Goal: Use online tool/utility: Utilize a website feature to perform a specific function

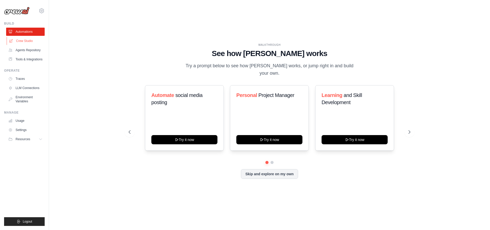
click at [26, 39] on link "Crew Studio" at bounding box center [26, 41] width 39 height 8
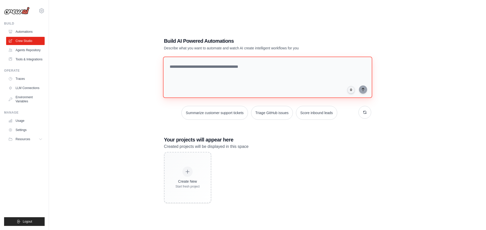
click at [200, 76] on textarea at bounding box center [267, 76] width 209 height 41
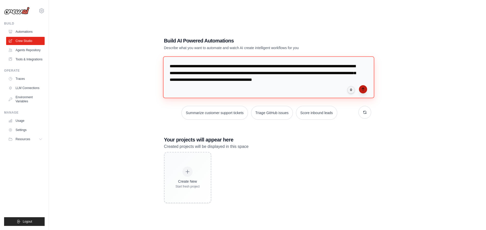
type textarea "**********"
click at [364, 90] on icon "submit" at bounding box center [363, 89] width 4 height 4
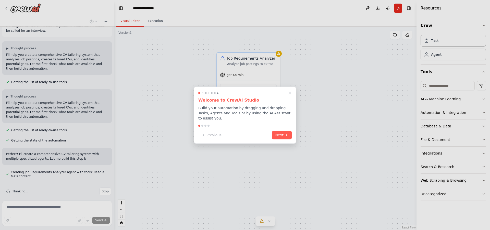
scroll to position [29, 0]
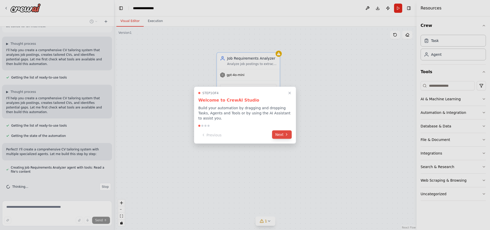
click at [286, 135] on icon at bounding box center [287, 134] width 4 height 4
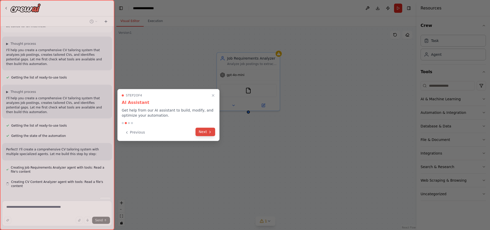
scroll to position [44, 0]
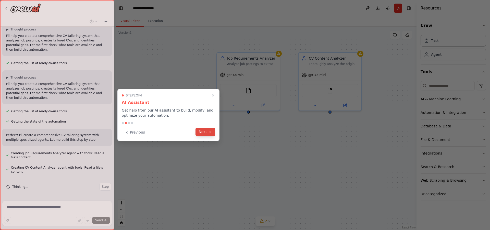
click at [208, 132] on button "Next" at bounding box center [206, 131] width 20 height 8
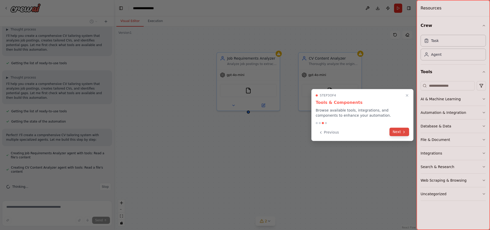
click at [395, 130] on button "Next" at bounding box center [400, 131] width 20 height 8
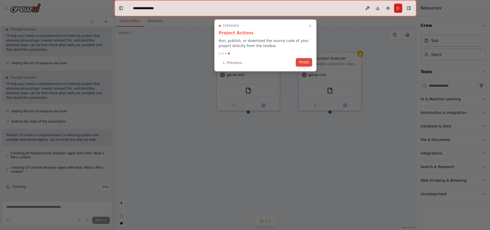
click at [306, 64] on button "Finish" at bounding box center [304, 62] width 16 height 8
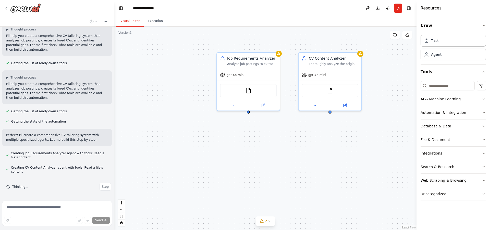
scroll to position [54, 0]
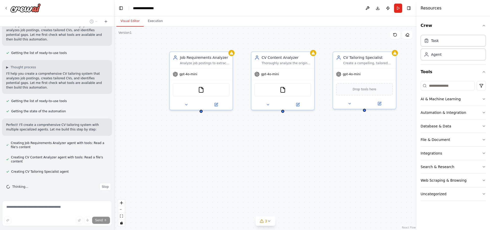
drag, startPoint x: 302, startPoint y: 142, endPoint x: 255, endPoint y: 141, distance: 47.2
click at [255, 141] on div "Job Requirements Analyzer Analyze job postings to extract key requirements, ski…" at bounding box center [265, 128] width 302 height 203
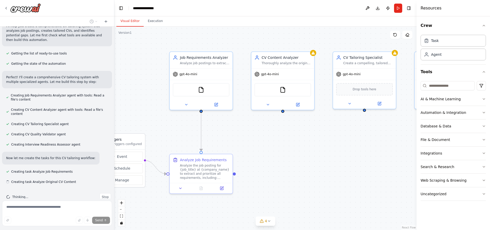
scroll to position [112, 0]
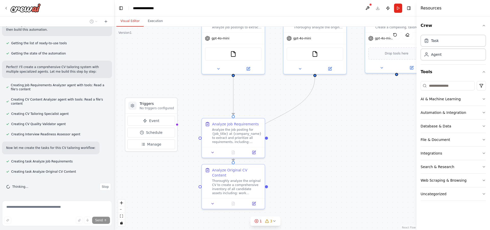
drag, startPoint x: 267, startPoint y: 167, endPoint x: 299, endPoint y: 132, distance: 48.1
click at [299, 132] on div ".deletable-edge-delete-btn { width: 20px; height: 20px; border: 0px solid #ffff…" at bounding box center [265, 128] width 302 height 203
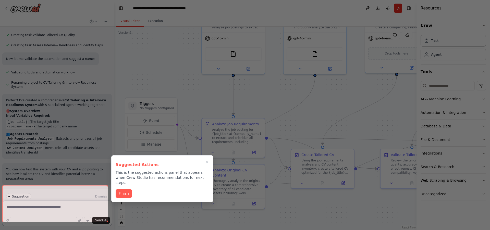
scroll to position [296, 0]
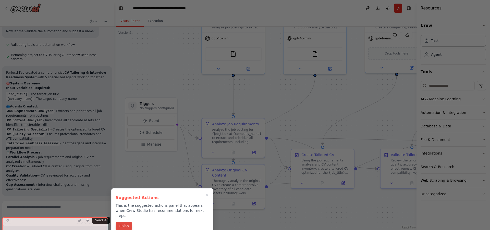
click at [126, 223] on button "Finish" at bounding box center [124, 225] width 16 height 8
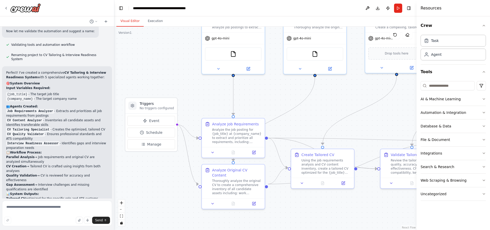
scroll to position [395, 0]
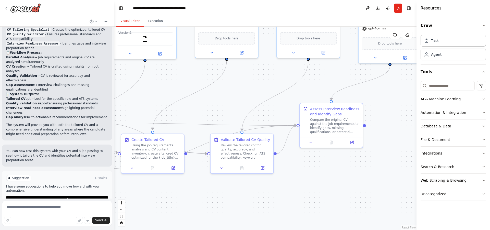
drag, startPoint x: 331, startPoint y: 209, endPoint x: 161, endPoint y: 194, distance: 170.7
click at [161, 194] on div ".deletable-edge-delete-btn { width: 20px; height: 20px; border: 0px solid #ffff…" at bounding box center [265, 128] width 302 height 203
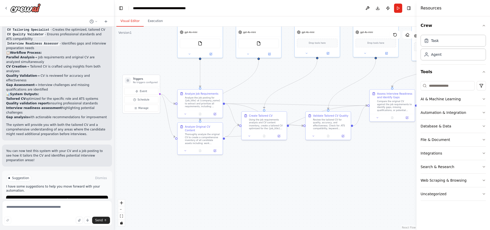
drag, startPoint x: 324, startPoint y: 169, endPoint x: 386, endPoint y: 138, distance: 69.1
click at [386, 138] on div ".deletable-edge-delete-btn { width: 20px; height: 20px; border: 0px solid #ffff…" at bounding box center [265, 128] width 302 height 203
click at [378, 7] on button "Download" at bounding box center [378, 8] width 8 height 9
